Goal: Transaction & Acquisition: Obtain resource

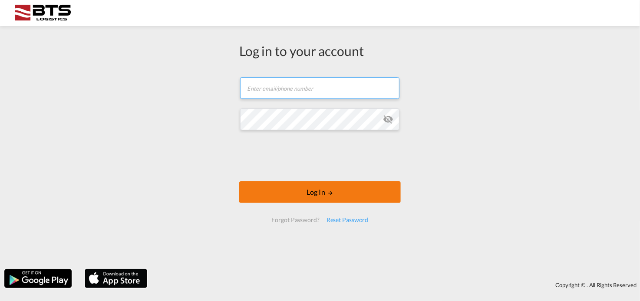
type input "[EMAIL_ADDRESS][DOMAIN_NAME]"
click at [304, 194] on button "Log In" at bounding box center [320, 193] width 162 height 22
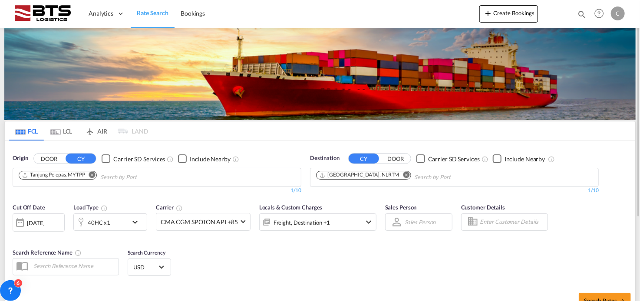
click at [147, 173] on input "Chips input." at bounding box center [141, 178] width 83 height 14
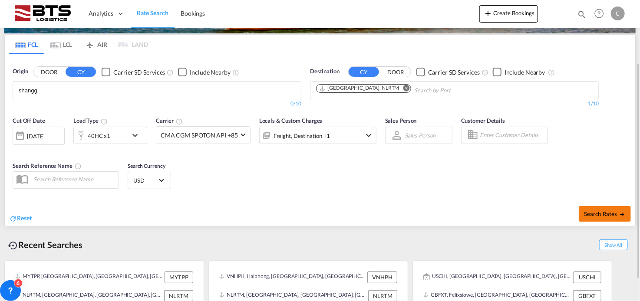
click at [604, 210] on button "Search Rates" at bounding box center [605, 214] width 52 height 16
click at [111, 92] on md-chips "shangg" at bounding box center [157, 91] width 288 height 18
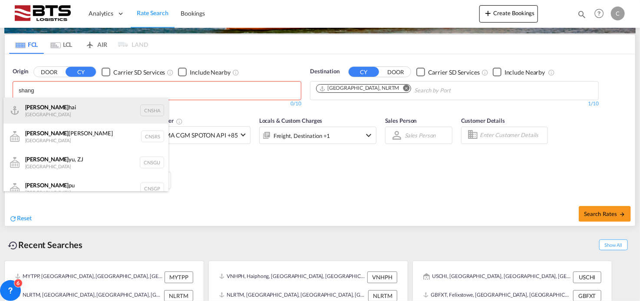
type input "shang"
click at [77, 111] on div "Shang hai China CNSHA" at bounding box center [85, 111] width 165 height 26
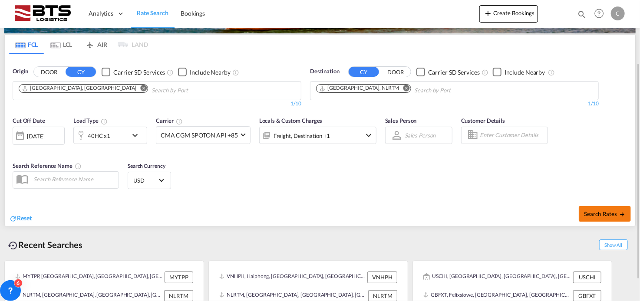
click at [605, 214] on span "Search Rates" at bounding box center [605, 214] width 42 height 7
type input "CNSHA to NLRTM / [DATE]"
